Goal: Transaction & Acquisition: Obtain resource

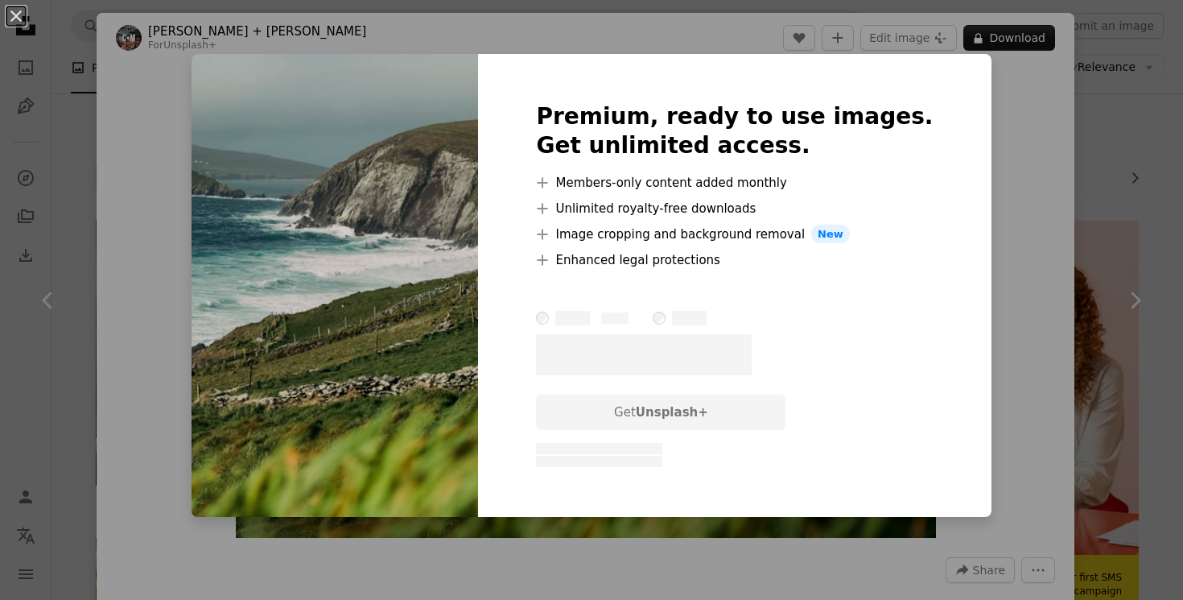
scroll to position [473, 0]
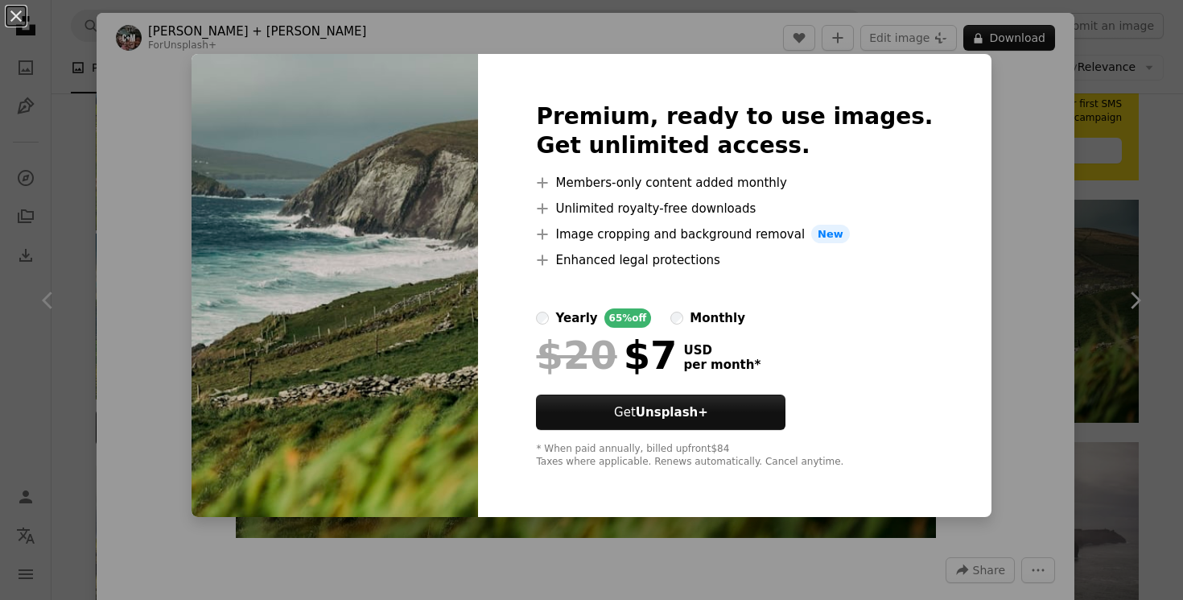
click at [997, 144] on div "An X shape Premium, ready to use images. Get unlimited access. A plus sign Memb…" at bounding box center [591, 300] width 1183 height 600
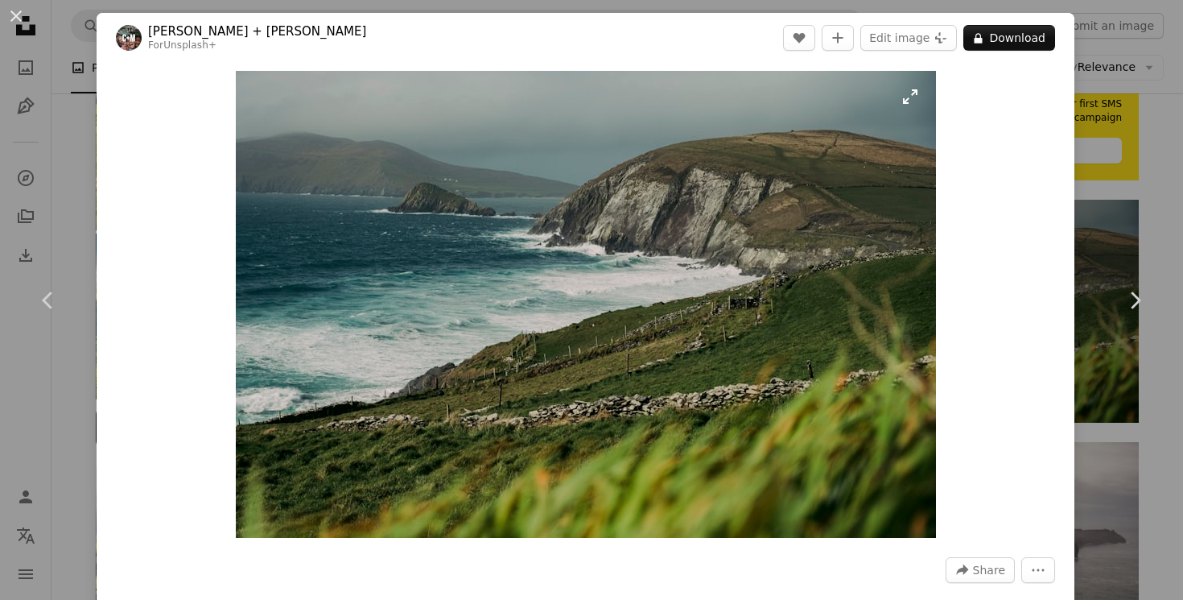
click at [681, 305] on img "Zoom in on this image" at bounding box center [586, 304] width 700 height 467
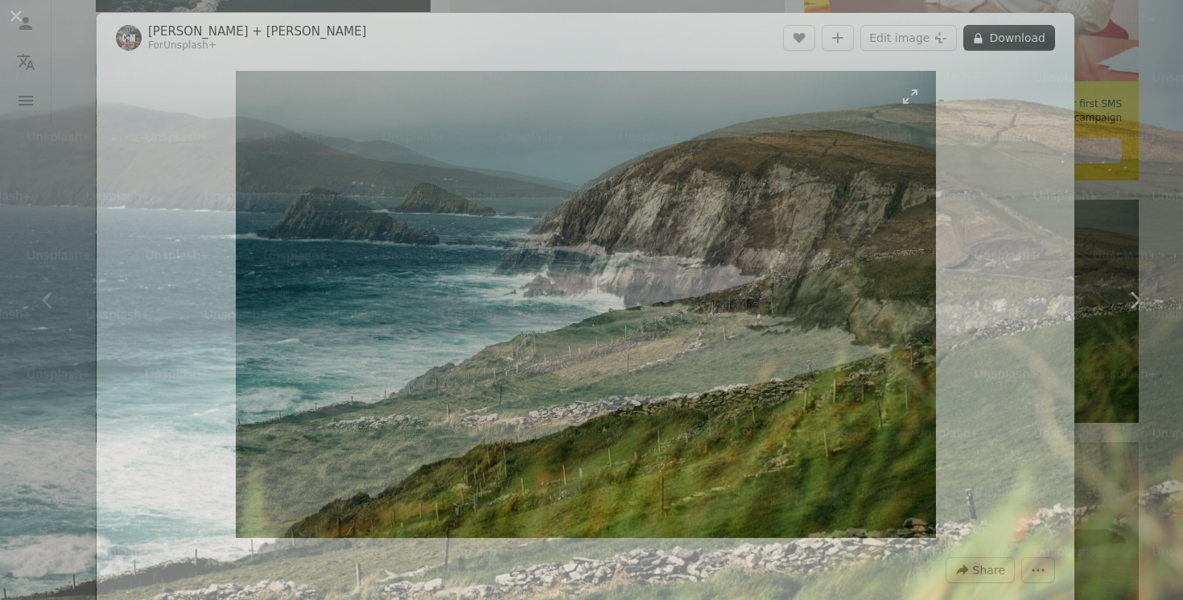
scroll to position [95, 0]
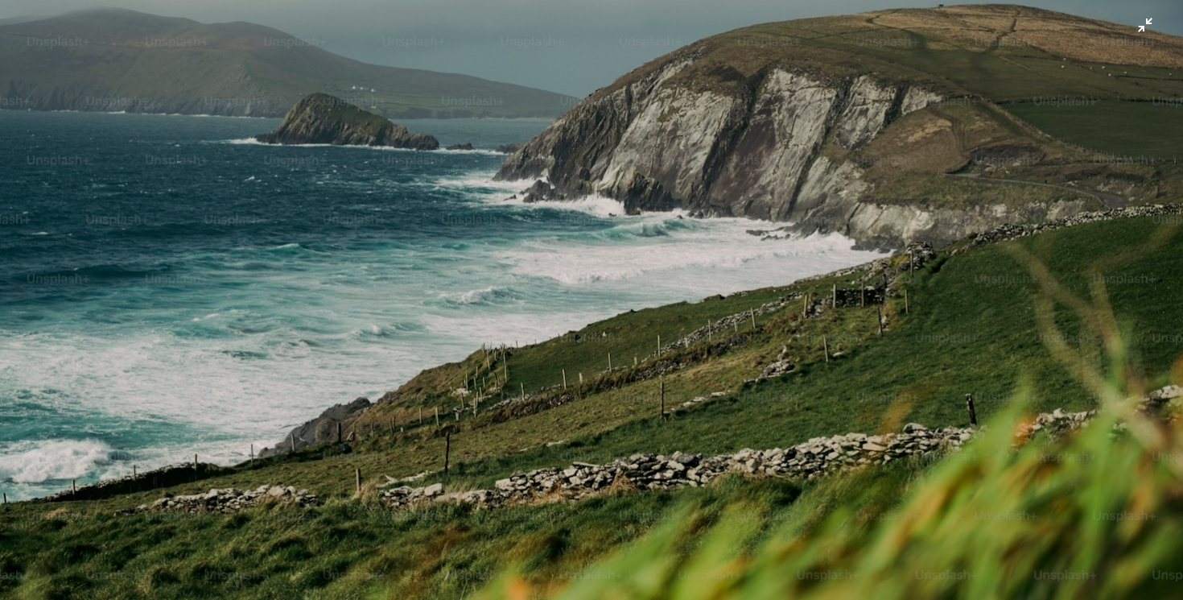
click at [681, 307] on img "Zoom out on this image" at bounding box center [591, 298] width 1185 height 789
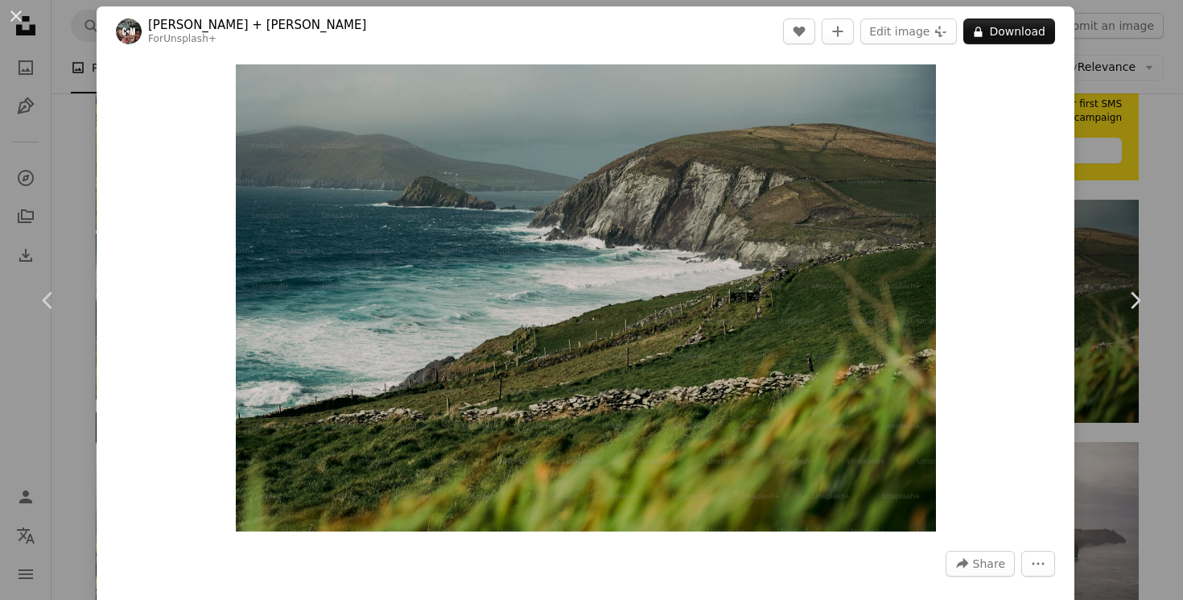
scroll to position [0, 0]
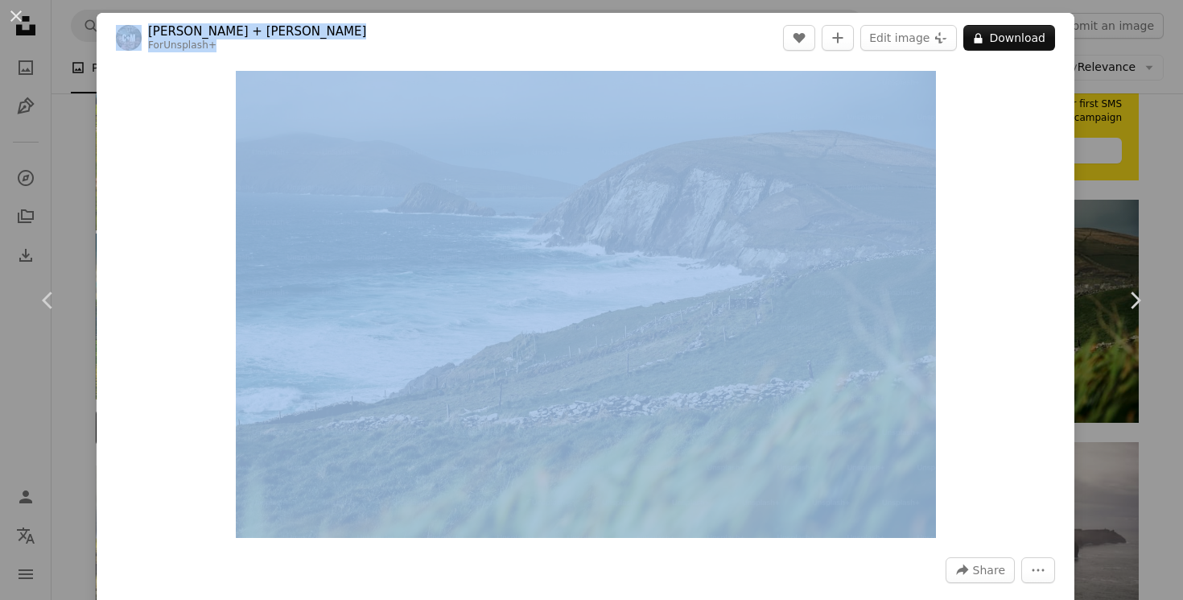
drag, startPoint x: 1043, startPoint y: 543, endPoint x: 1115, endPoint y: 629, distance: 112.0
click at [1162, 289] on link "Chevron right" at bounding box center [1134, 300] width 97 height 155
